Goal: Information Seeking & Learning: Find contact information

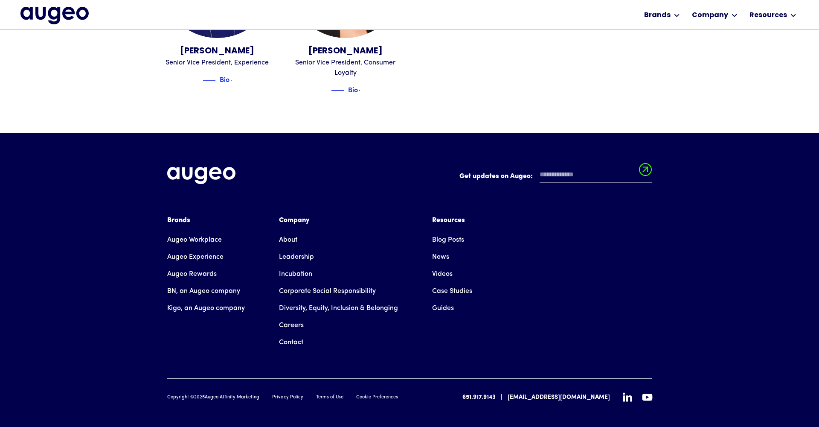
scroll to position [1243, 0]
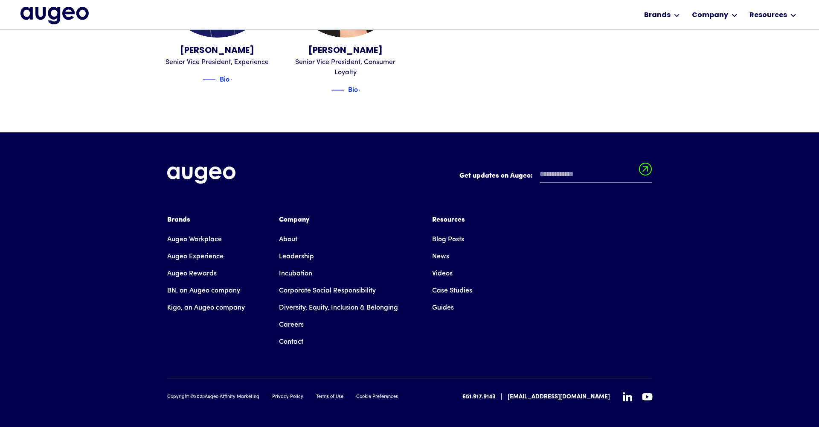
click at [197, 282] on link "BN, an Augeo company" at bounding box center [203, 290] width 73 height 17
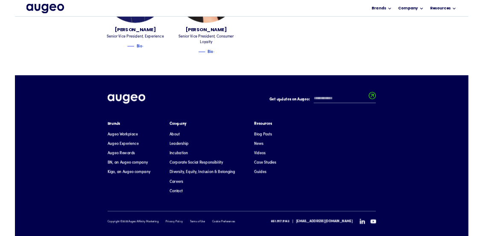
scroll to position [1239, 0]
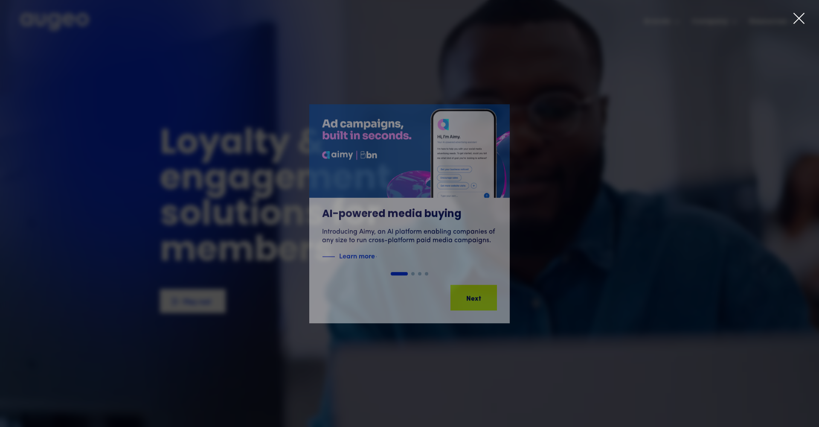
click at [797, 20] on icon at bounding box center [799, 18] width 10 height 10
